Goal: Transaction & Acquisition: Purchase product/service

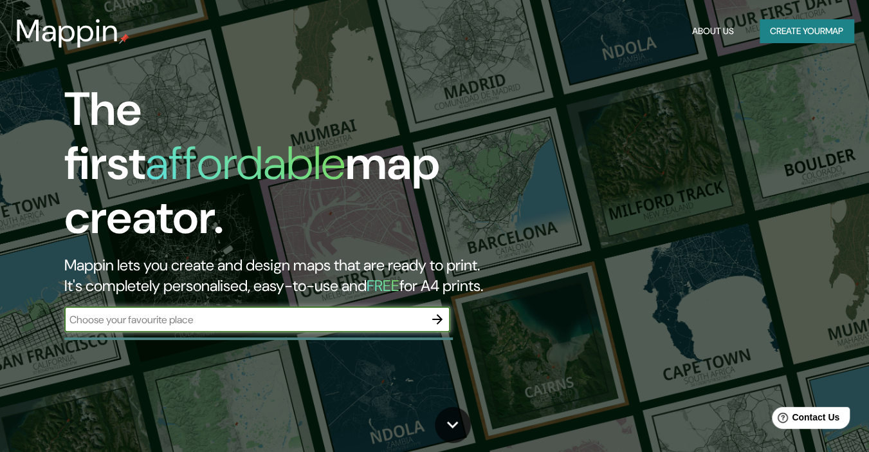
click at [370, 312] on input "text" at bounding box center [244, 319] width 360 height 15
type input "EJE 112"
click at [351, 292] on div "The first affordable map creator. Mappin lets you create and design maps that a…" at bounding box center [282, 213] width 522 height 263
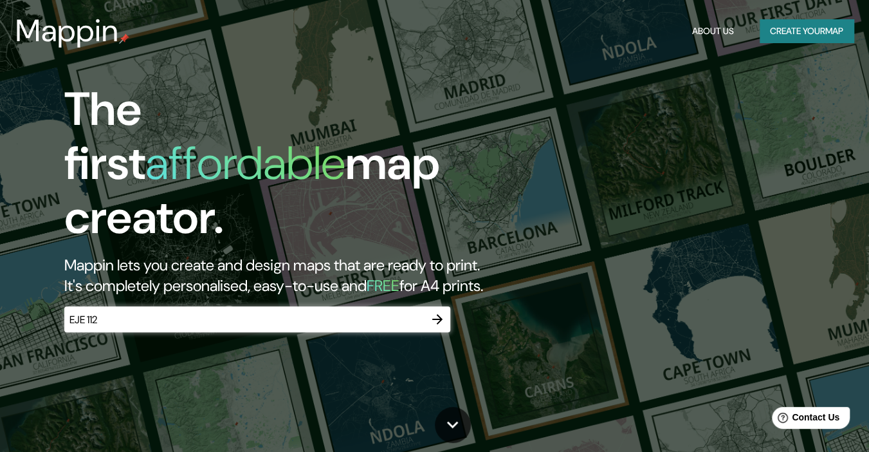
drag, startPoint x: 432, startPoint y: 292, endPoint x: 436, endPoint y: 301, distance: 10.4
click at [432, 293] on div "The first affordable map creator. Mappin lets you create and design maps that a…" at bounding box center [282, 213] width 522 height 263
click at [436, 311] on icon "button" at bounding box center [437, 318] width 15 height 15
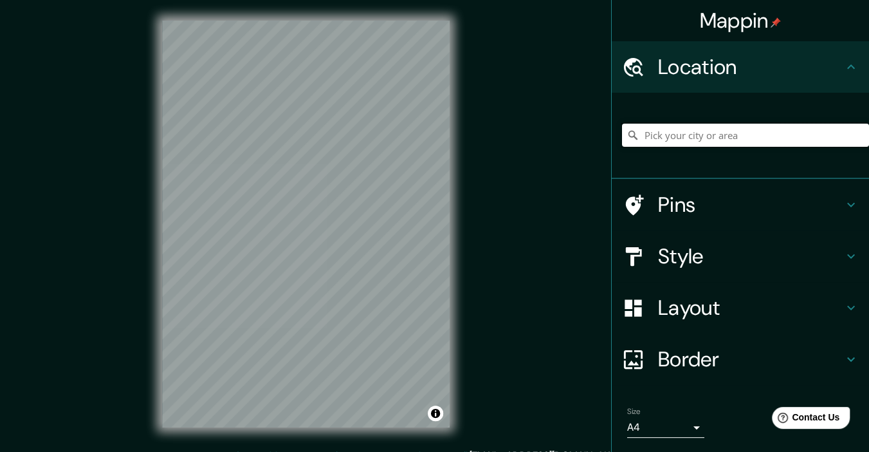
click at [772, 134] on input "Pick your city or area" at bounding box center [745, 135] width 247 height 23
click at [816, 136] on input "[STREET_ADDRESS][PERSON_NAME][PERSON_NAME]" at bounding box center [745, 135] width 247 height 23
type input "[STREET_ADDRESS][PERSON_NAME][PERSON_NAME]"
click at [855, 134] on icon "Clear" at bounding box center [859, 135] width 8 height 8
click at [755, 138] on input "Pick your city or area" at bounding box center [745, 135] width 247 height 23
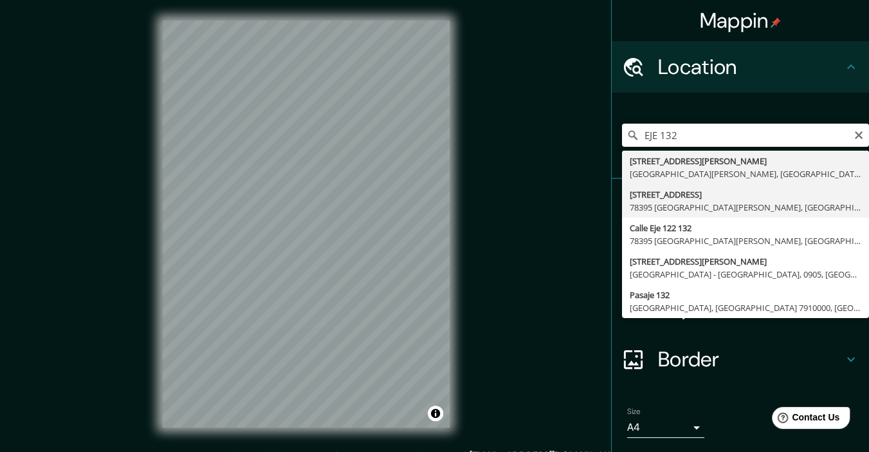
type input "[STREET_ADDRESS][PERSON_NAME][PERSON_NAME]"
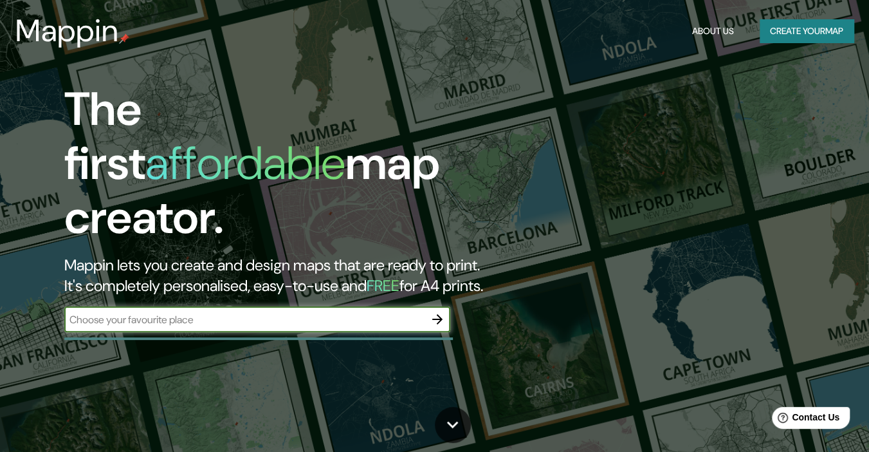
click at [436, 314] on icon "button" at bounding box center [437, 319] width 10 height 10
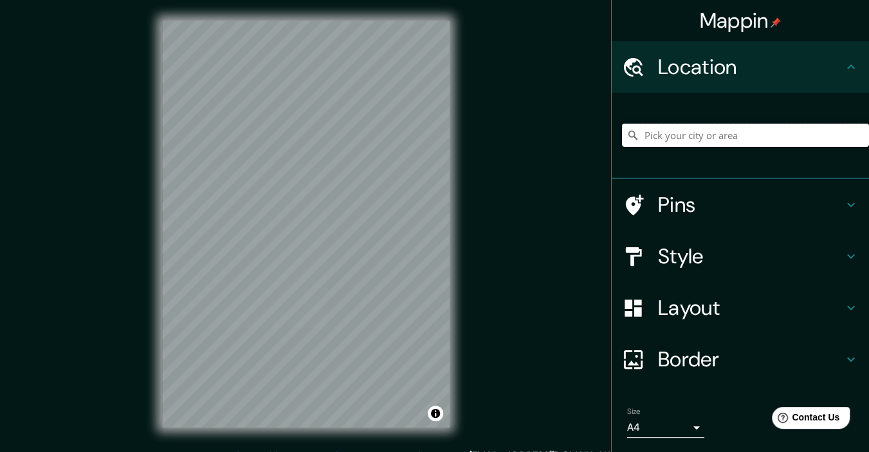
click at [649, 144] on input "Pick your city or area" at bounding box center [745, 135] width 247 height 23
type input "Eje 1, Mejillones, Región de Antofagasta 1310000, Chile"
drag, startPoint x: 660, startPoint y: 147, endPoint x: 672, endPoint y: 134, distance: 18.2
click at [662, 147] on div "Eje 1, Mejillones, Región de Antofagasta 1310000, Chile Eje 1 Mejillones, Regió…" at bounding box center [745, 135] width 247 height 64
click at [681, 126] on input "Eje 1, Mejillones, Región de Antofagasta 1310000, Chile" at bounding box center [745, 135] width 247 height 23
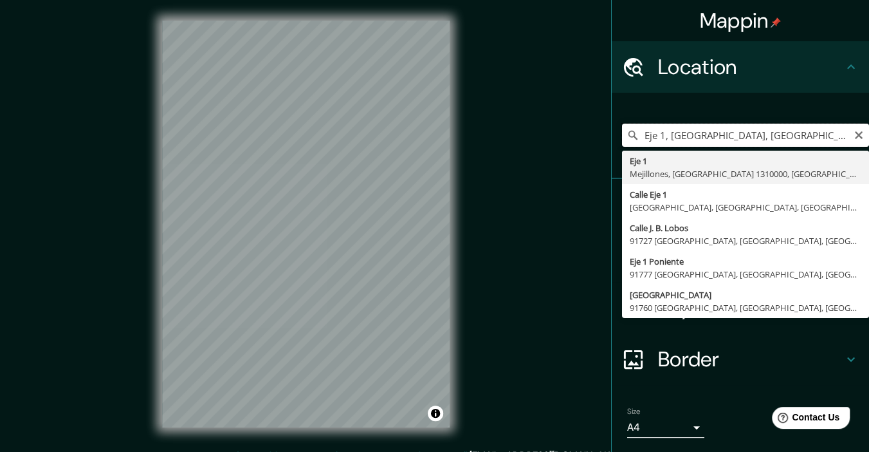
click at [681, 127] on input "Eje 1, Mejillones, Región de Antofagasta 1310000, Chile" at bounding box center [745, 135] width 247 height 23
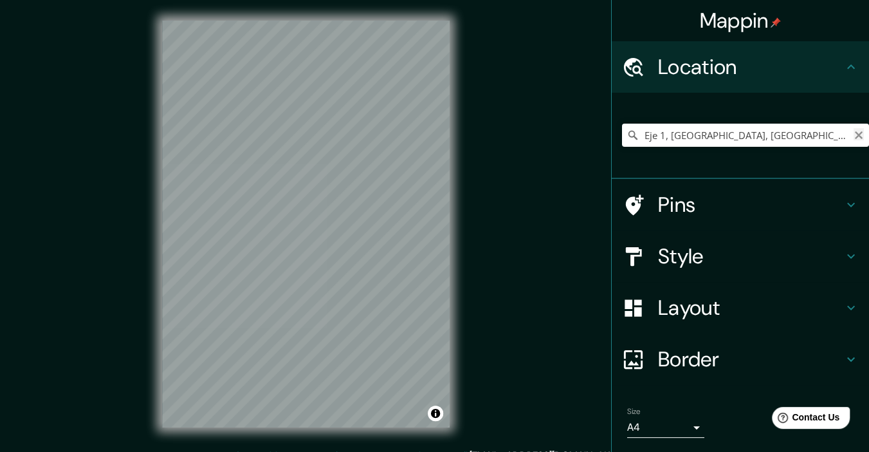
click at [854, 133] on icon "Clear" at bounding box center [859, 135] width 10 height 10
click at [756, 133] on input "Pick your city or area" at bounding box center [745, 135] width 247 height 23
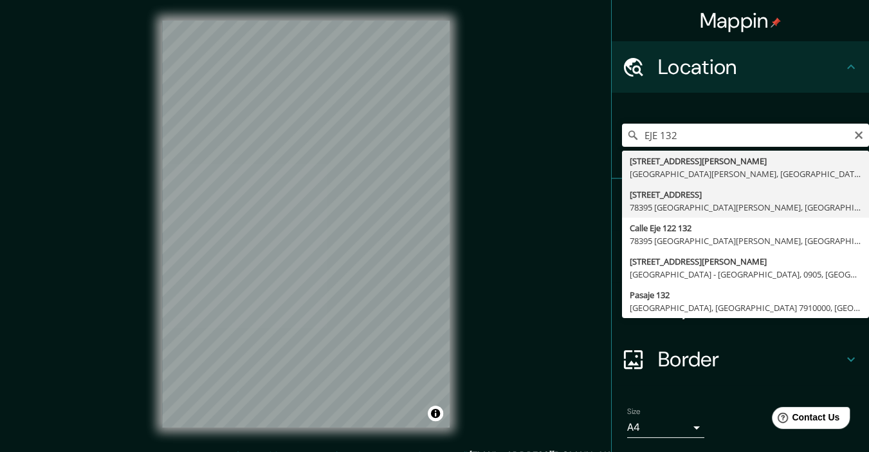
type input "[STREET_ADDRESS][PERSON_NAME][PERSON_NAME]"
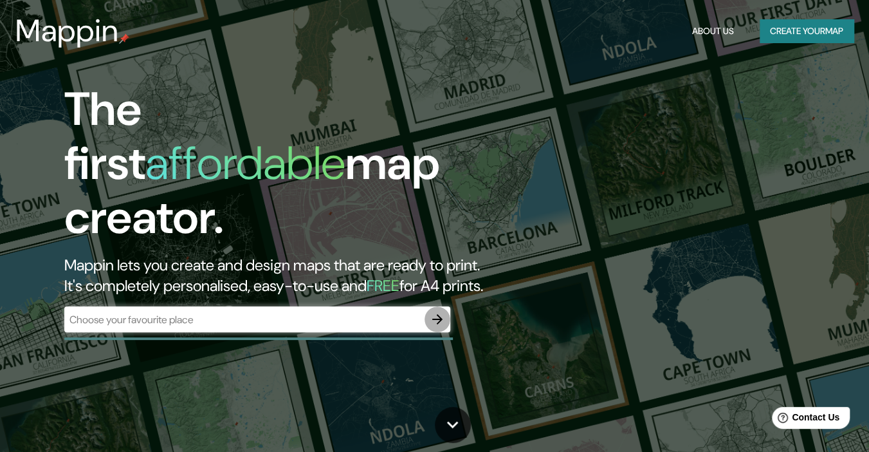
click at [444, 311] on icon "button" at bounding box center [437, 318] width 15 height 15
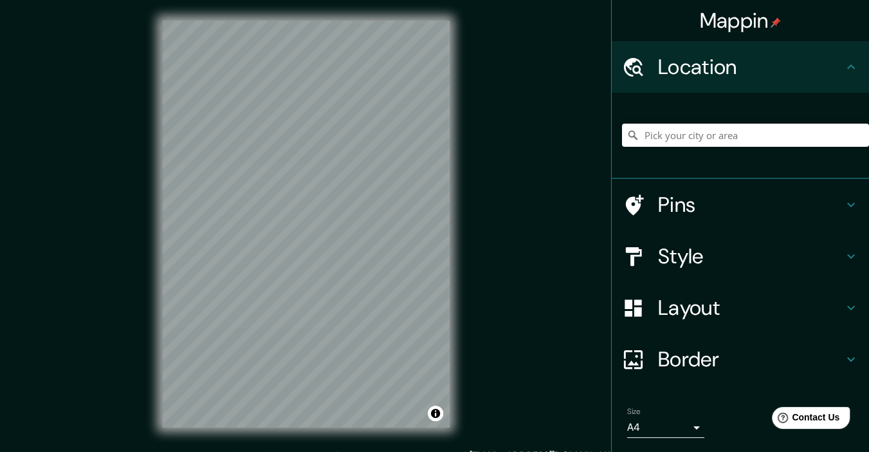
drag, startPoint x: 681, startPoint y: 122, endPoint x: 671, endPoint y: 145, distance: 24.8
click at [680, 124] on div at bounding box center [745, 135] width 247 height 64
click at [669, 140] on input "Pick your city or area" at bounding box center [745, 135] width 247 height 23
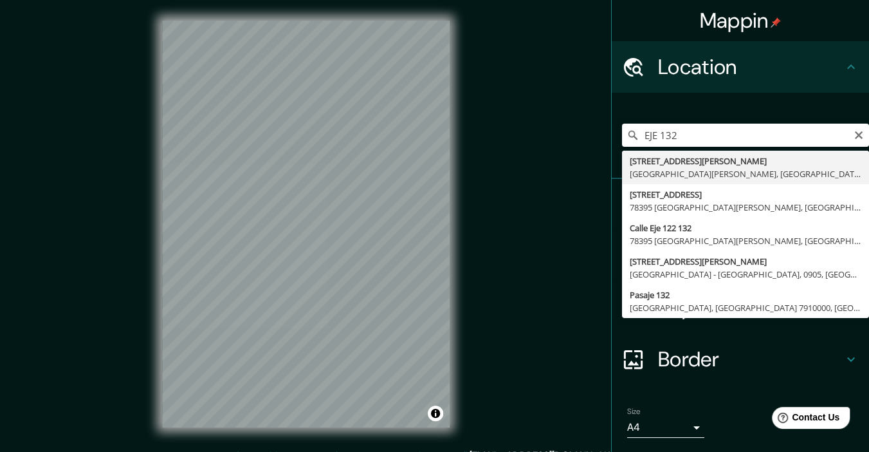
type input "[STREET_ADDRESS][PERSON_NAME][PERSON_NAME]"
